Goal: Task Accomplishment & Management: Manage account settings

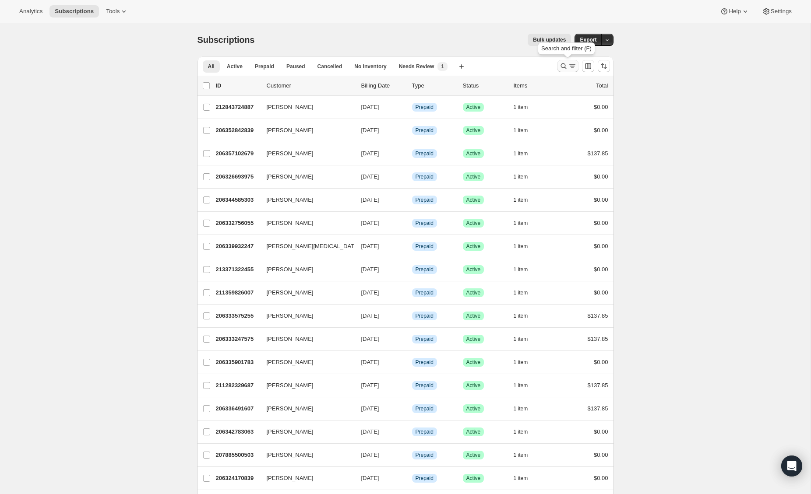
click at [567, 66] on icon "Search and filter results" at bounding box center [563, 66] width 9 height 9
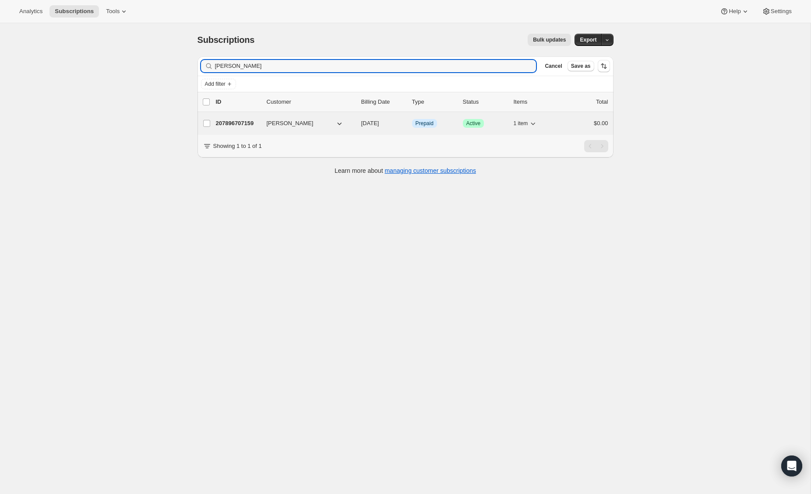
type input "[PERSON_NAME]"
click at [248, 124] on p "207896707159" at bounding box center [238, 123] width 44 height 9
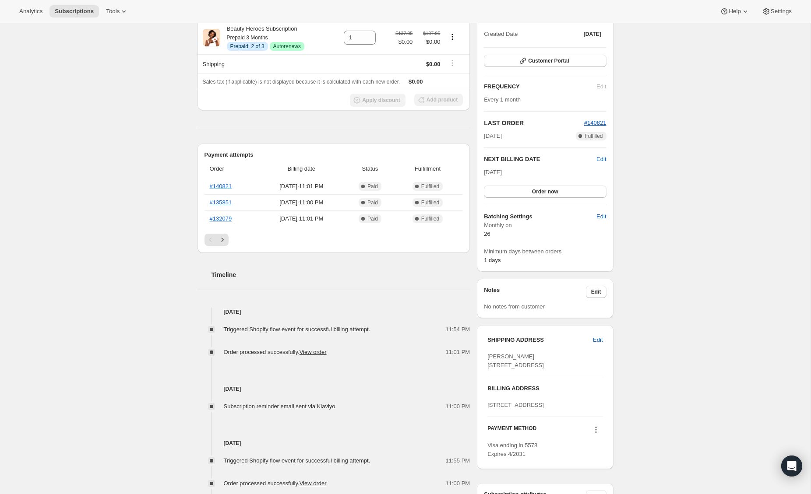
scroll to position [280, 0]
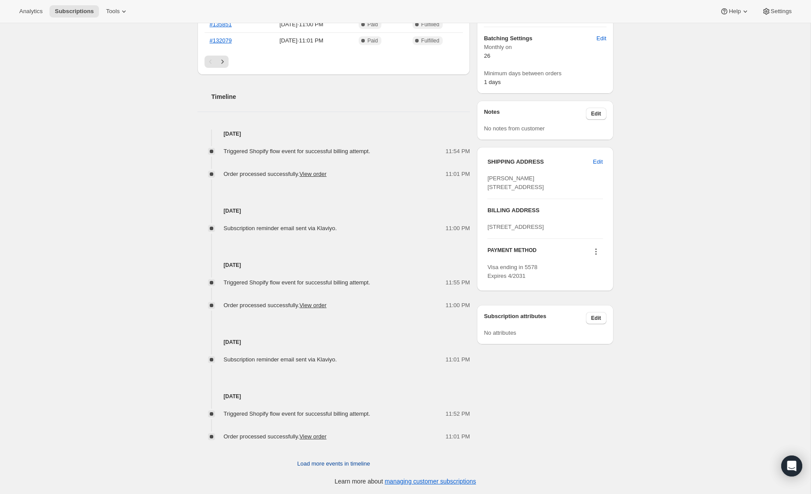
click at [335, 463] on span "Load more events in timeline" at bounding box center [333, 464] width 73 height 9
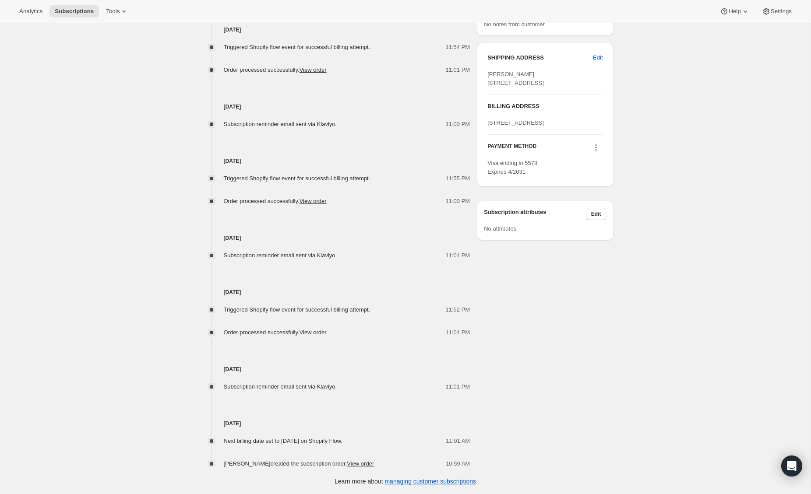
scroll to position [0, 0]
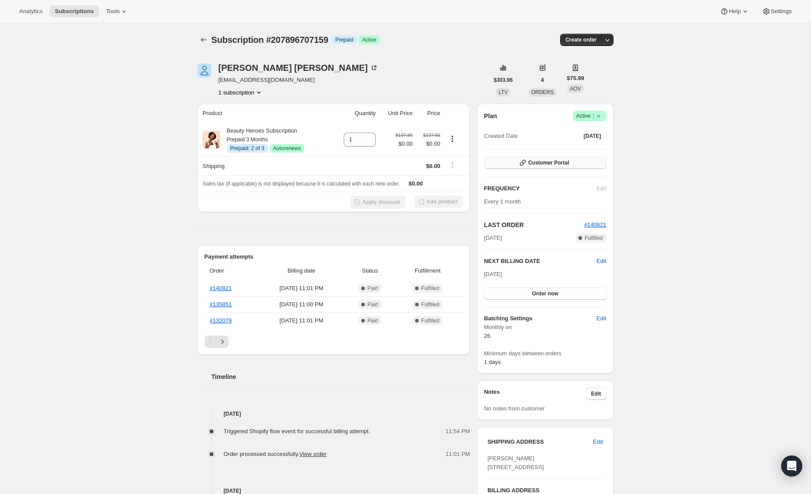
click at [533, 160] on span "Customer Portal" at bounding box center [548, 162] width 41 height 7
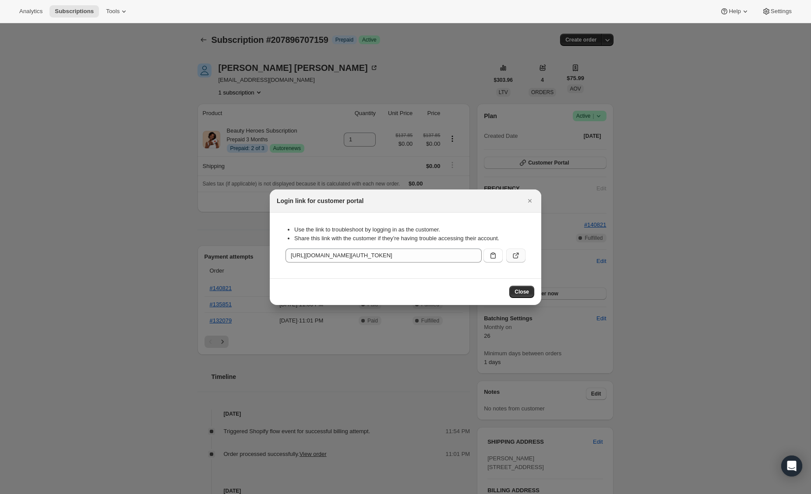
click at [519, 254] on icon ":rca:" at bounding box center [516, 255] width 9 height 9
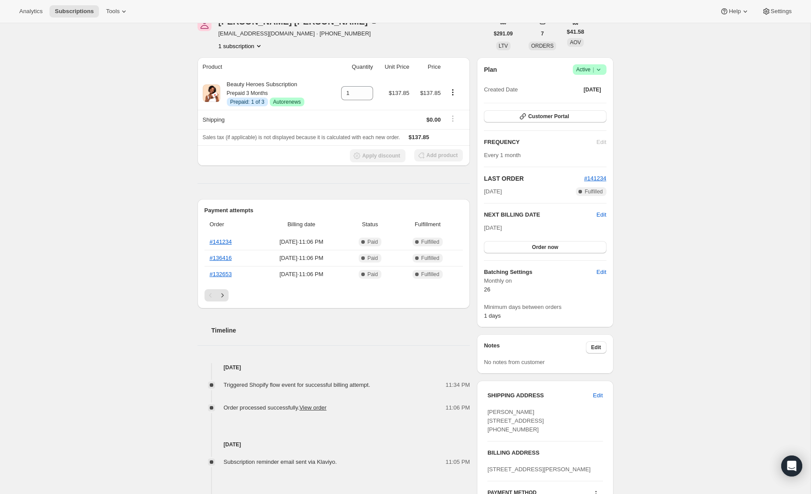
scroll to position [209, 0]
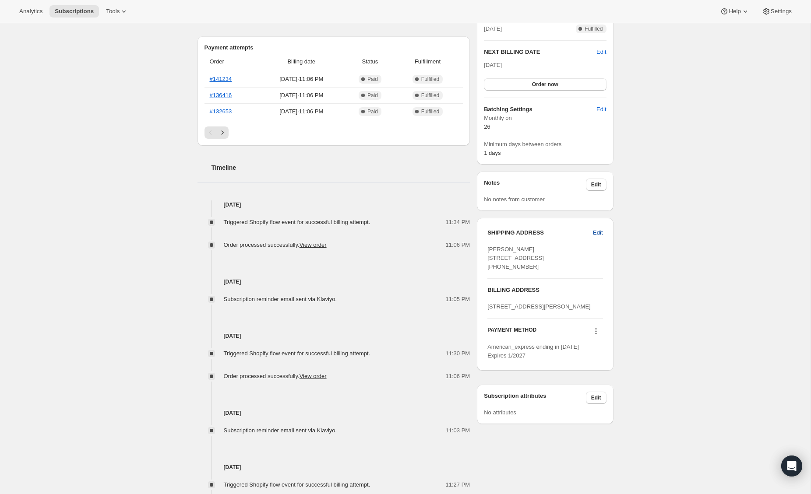
click at [599, 237] on button "Edit" at bounding box center [598, 233] width 20 height 14
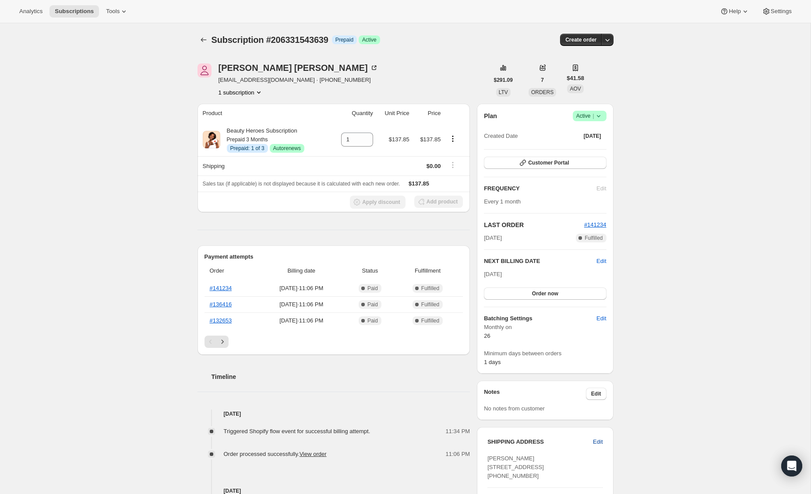
select select "United States"
select select "FL"
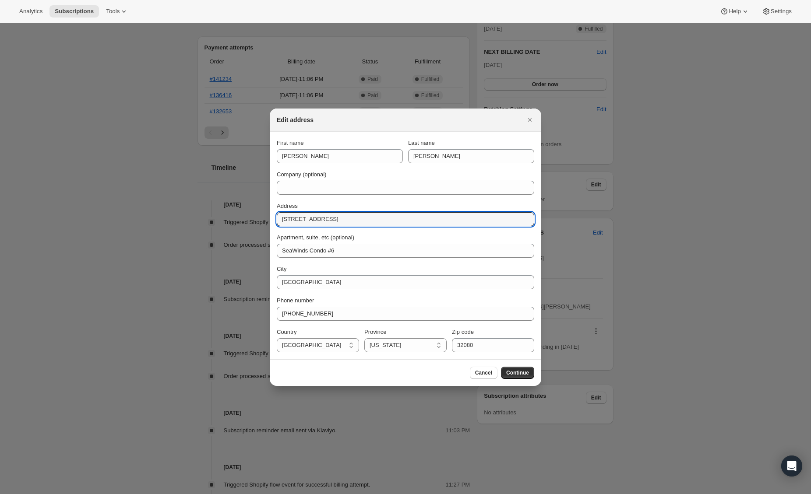
drag, startPoint x: 350, startPoint y: 223, endPoint x: 265, endPoint y: 215, distance: 84.9
paste input "13909 NE 8th Street, Vancouver, WA, 98684"
drag, startPoint x: 335, startPoint y: 221, endPoint x: 420, endPoint y: 219, distance: 84.1
click at [420, 219] on input "13909 NE 8th Street, Vancouver, WA, 98684" at bounding box center [406, 219] width 258 height 14
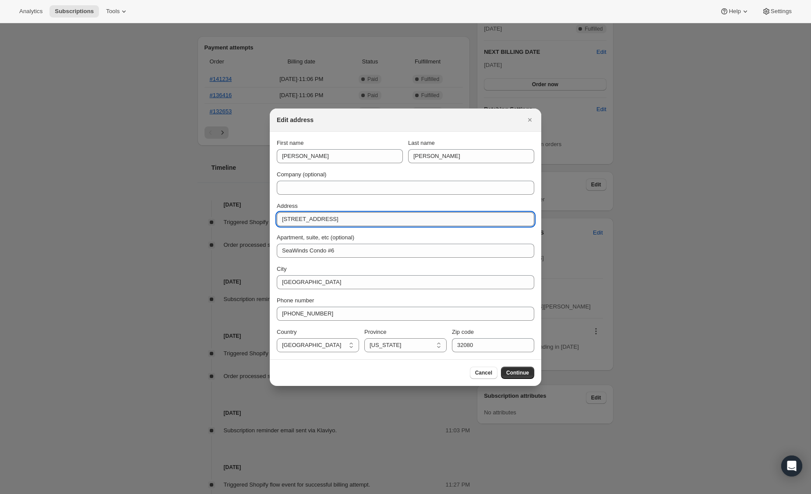
drag, startPoint x: 407, startPoint y: 220, endPoint x: 337, endPoint y: 222, distance: 70.5
click at [337, 222] on input "13909 NE 8th Street, Vancouver, WA, 98684" at bounding box center [406, 219] width 258 height 14
type input "13909 NE 8th Street"
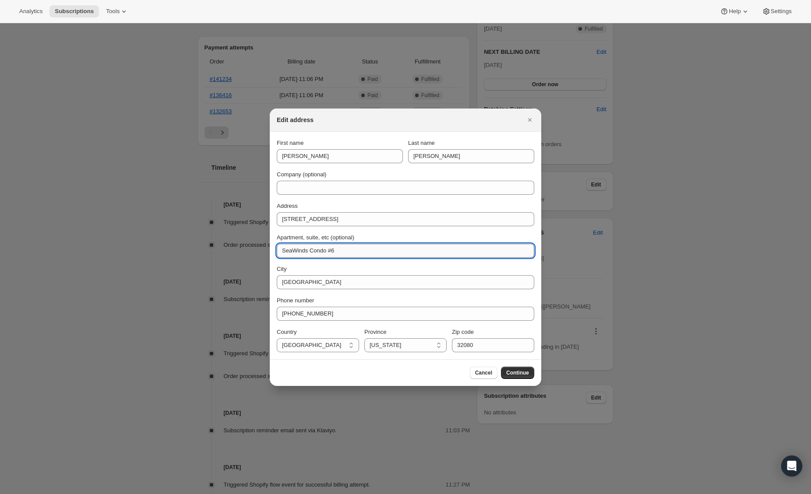
click at [385, 251] on input "SeaWinds Condo #6" at bounding box center [406, 251] width 258 height 14
drag, startPoint x: 385, startPoint y: 251, endPoint x: 272, endPoint y: 246, distance: 112.7
click at [272, 246] on section "First name Jill Last name Farnsworth Company (optional) Address 13909 NE 8th St…" at bounding box center [406, 246] width 272 height 228
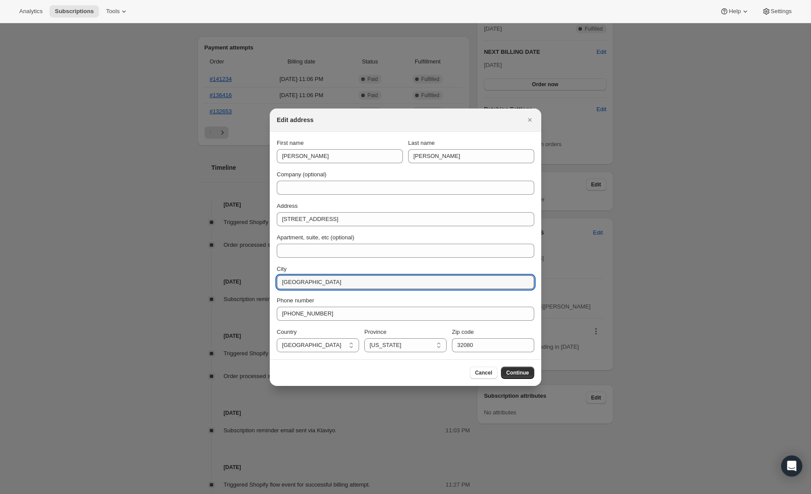
drag, startPoint x: 327, startPoint y: 278, endPoint x: 258, endPoint y: 279, distance: 68.8
paste input ", Vancouver, WA, 98684"
click at [287, 282] on input ", Vancouver, WA, 98684" at bounding box center [406, 282] width 258 height 14
type input "Vancouver, WA, 98684"
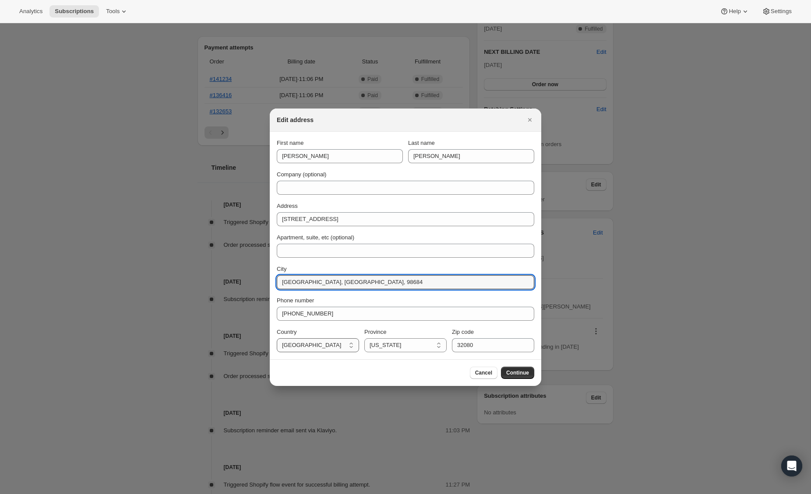
click at [303, 347] on select "Albania Australia Austria Bahamas Bahrain Belgium Bermuda Bosnia And Herzegovin…" at bounding box center [318, 346] width 82 height 14
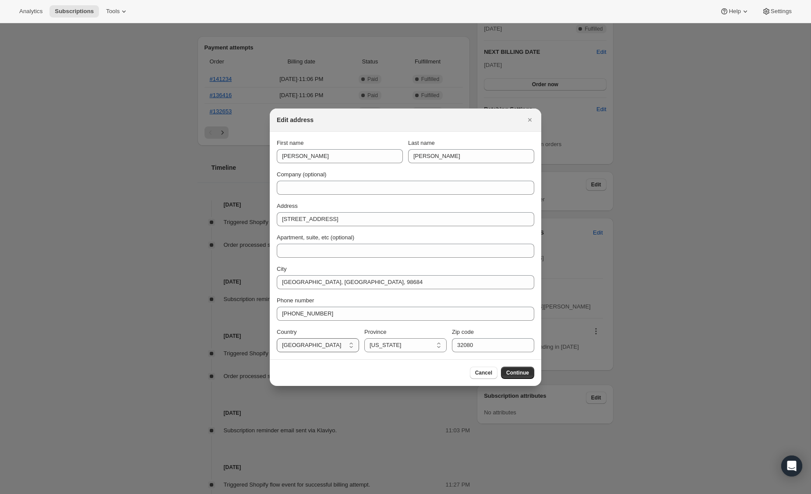
click at [277, 339] on select "Albania Australia Austria Bahamas Bahrain Belgium Bermuda Bosnia And Herzegovin…" at bounding box center [318, 346] width 82 height 14
click at [401, 339] on select "Alabama Alaska American Samoa Arizona Arkansas Armed Forces Americas Armed Forc…" at bounding box center [405, 346] width 82 height 14
select select "WA"
click at [364, 339] on select "Alabama Alaska American Samoa Arizona Arkansas Armed Forces Americas Armed Forc…" at bounding box center [405, 346] width 82 height 14
drag, startPoint x: 348, startPoint y: 286, endPoint x: 325, endPoint y: 286, distance: 23.2
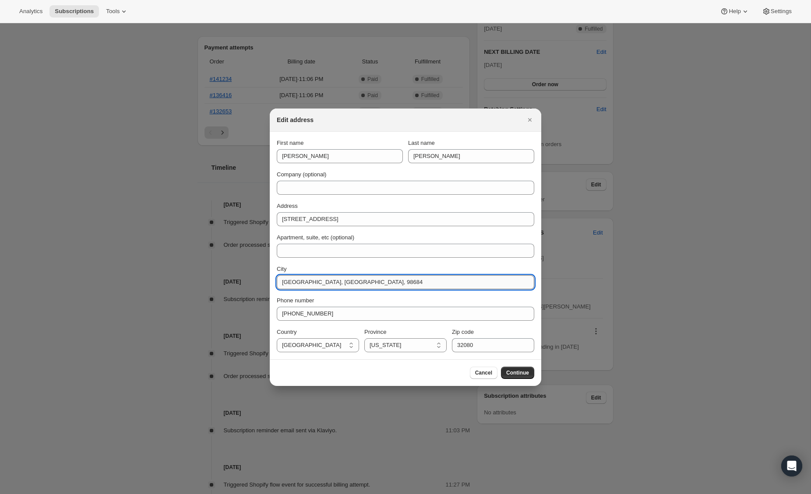
click at [325, 286] on input "Vancouver, WA, 98684" at bounding box center [406, 282] width 258 height 14
type input "Vancouver, WA,"
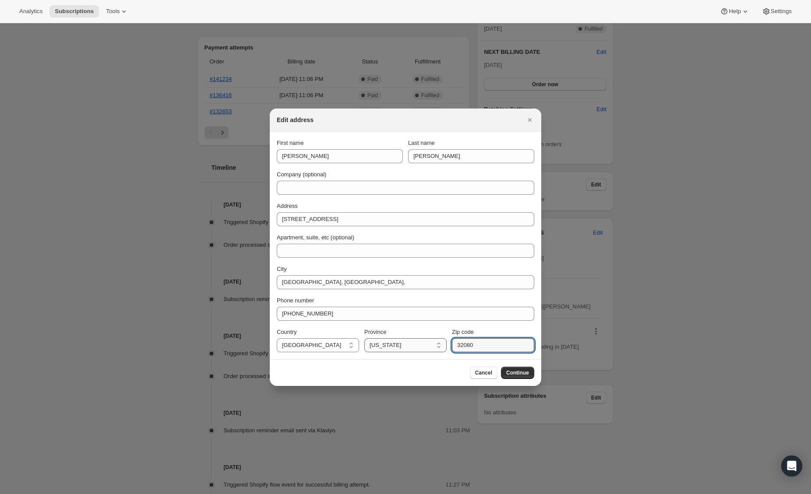
drag, startPoint x: 477, startPoint y: 348, endPoint x: 443, endPoint y: 348, distance: 34.6
click at [443, 348] on div "Country Albania Australia Austria Bahamas Bahrain Belgium Bermuda Bosnia And He…" at bounding box center [406, 340] width 258 height 25
paste input "98684"
type input "98684"
click at [328, 284] on input "Vancouver, WA," at bounding box center [406, 282] width 258 height 14
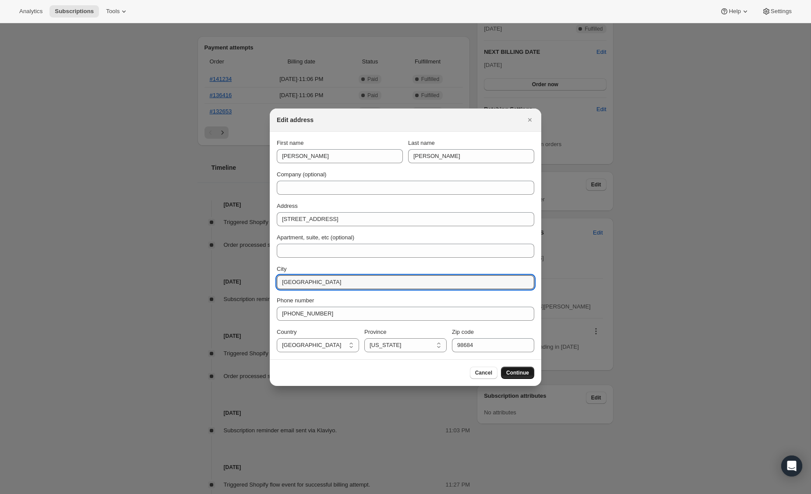
type input "Vancouver"
click at [524, 373] on span "Continue" at bounding box center [517, 373] width 23 height 7
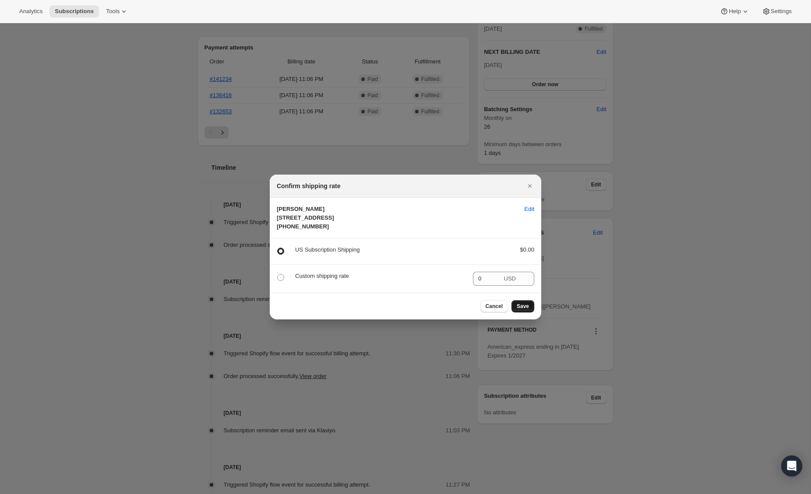
click at [526, 310] on span "Save" at bounding box center [523, 306] width 12 height 7
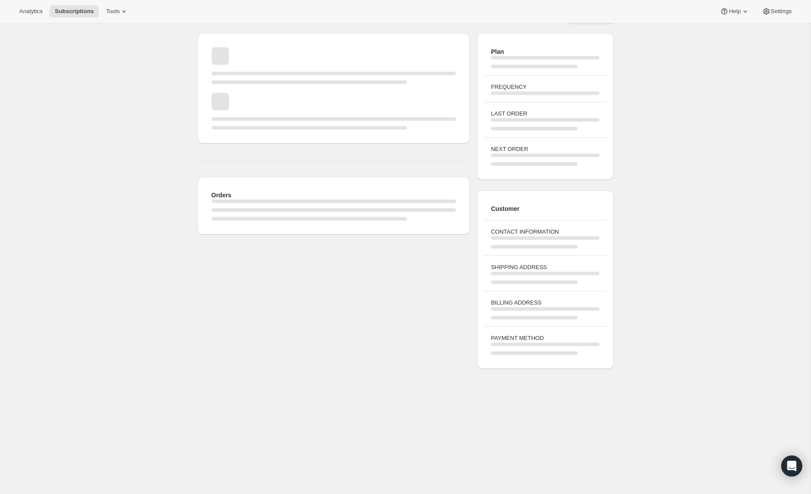
scroll to position [209, 0]
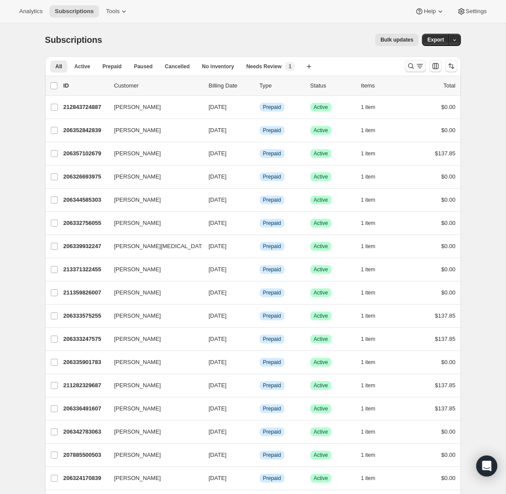
click at [409, 65] on icon "Search and filter results" at bounding box center [411, 66] width 9 height 9
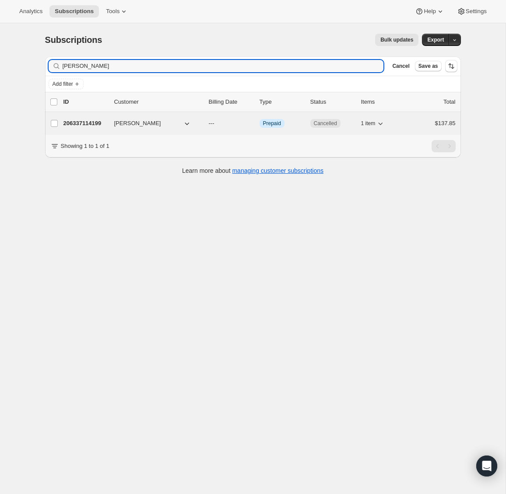
type input "[PERSON_NAME]"
click at [91, 123] on p "206337114199" at bounding box center [85, 123] width 44 height 9
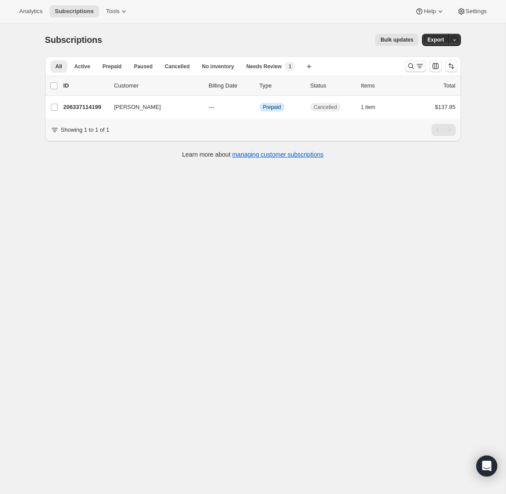
click at [409, 67] on icon "Search and filter results" at bounding box center [411, 66] width 9 height 9
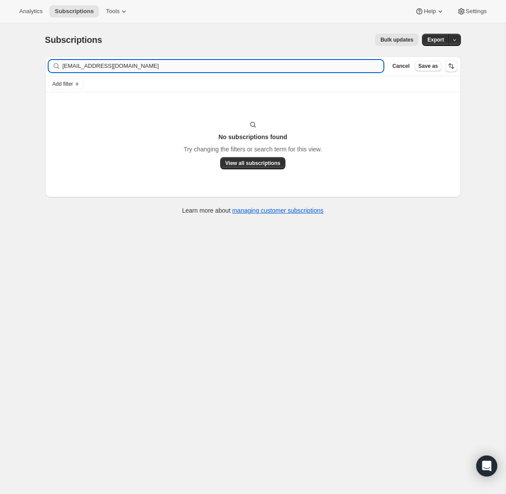
click at [78, 67] on input "[EMAIL_ADDRESS][DOMAIN_NAME]" at bounding box center [223, 66] width 321 height 12
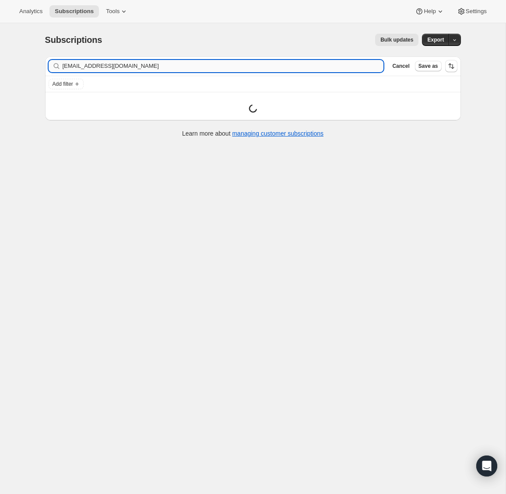
type input "[EMAIL_ADDRESS][DOMAIN_NAME]"
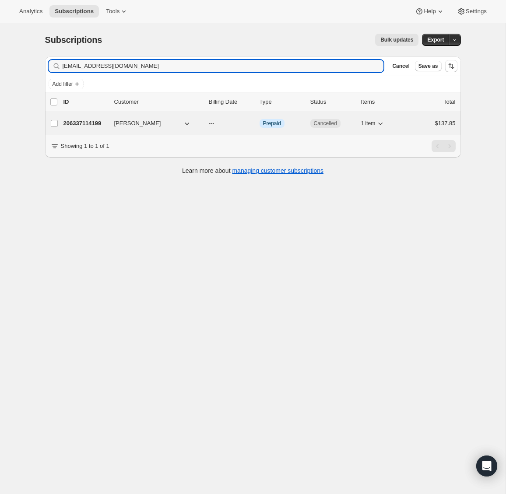
click at [71, 123] on p "206337114199" at bounding box center [85, 123] width 44 height 9
